Goal: Navigation & Orientation: Find specific page/section

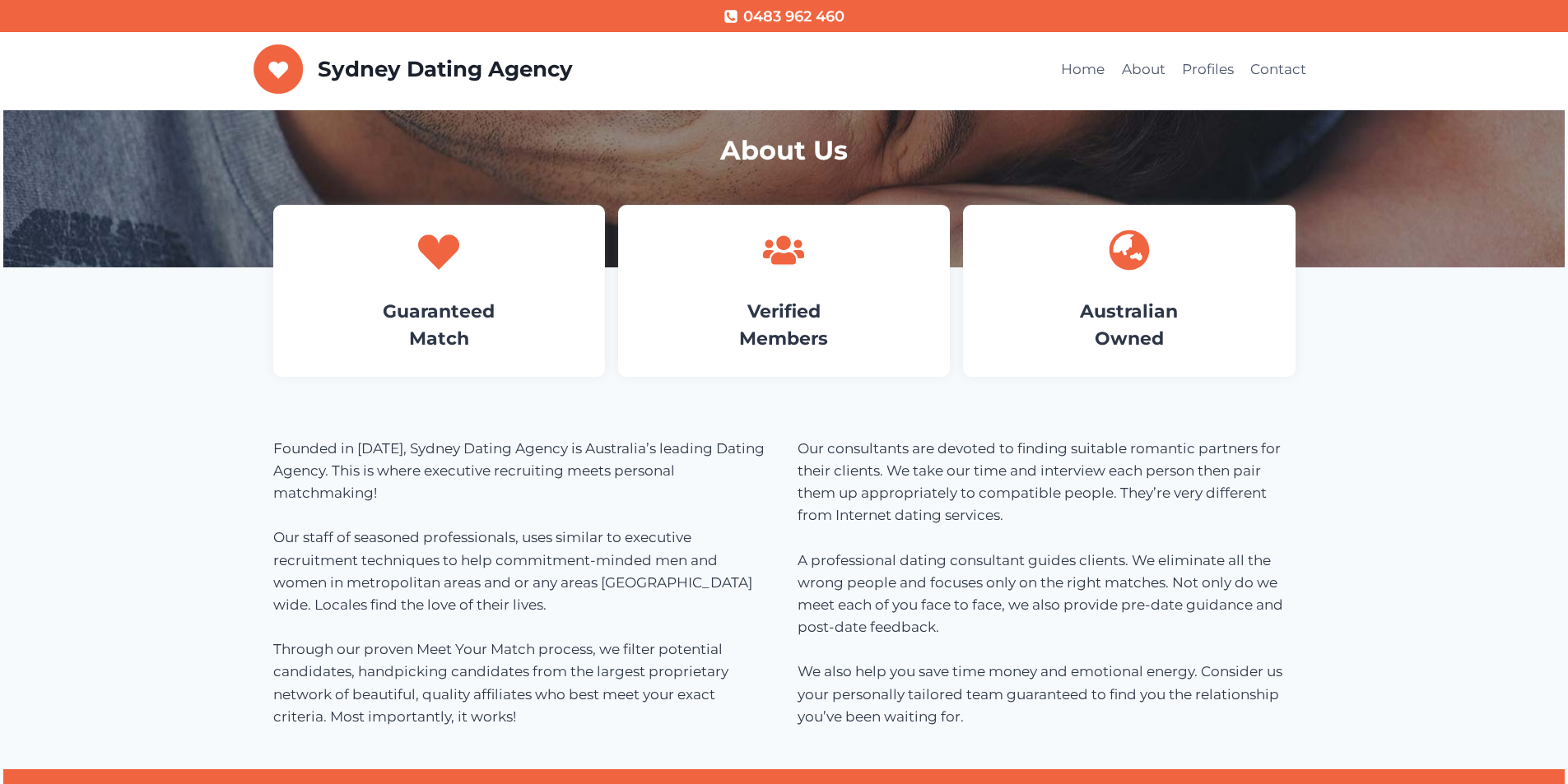
click at [549, 293] on div "Guaranteed Match" at bounding box center [440, 291] width 332 height 172
click at [483, 298] on h4 "Guaranteed Match" at bounding box center [440, 325] width 283 height 55
click at [477, 299] on h4 "Guaranteed Match" at bounding box center [440, 325] width 283 height 55
click at [1089, 68] on link "Home" at bounding box center [1083, 69] width 60 height 39
click at [1081, 65] on link "Home" at bounding box center [1083, 69] width 60 height 39
